Goal: Navigation & Orientation: Find specific page/section

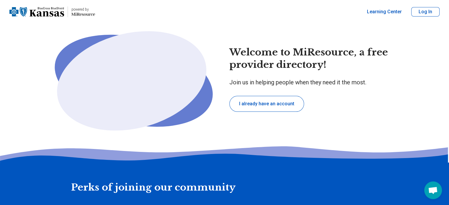
click at [419, 12] on button "Log In" at bounding box center [425, 11] width 28 height 9
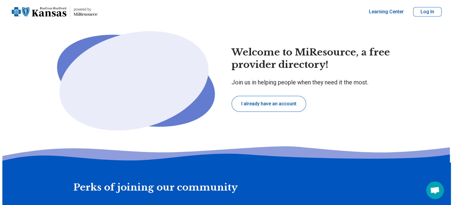
type textarea "*"
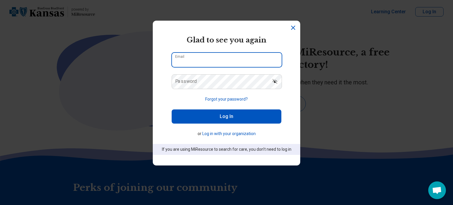
click at [198, 58] on input "Email" at bounding box center [227, 60] width 110 height 14
type input "**********"
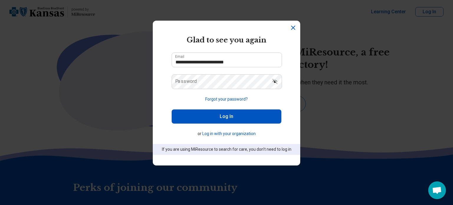
click at [290, 27] on icon "Dismiss" at bounding box center [293, 27] width 7 height 7
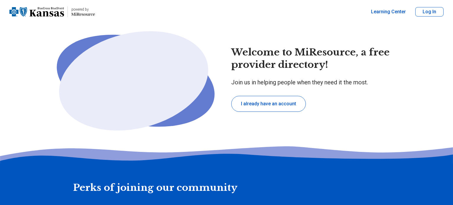
type textarea "*"
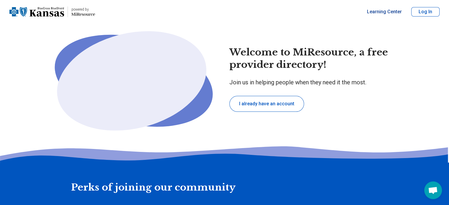
click at [377, 12] on link "Learning Center" at bounding box center [384, 11] width 35 height 7
